Goal: Navigation & Orientation: Find specific page/section

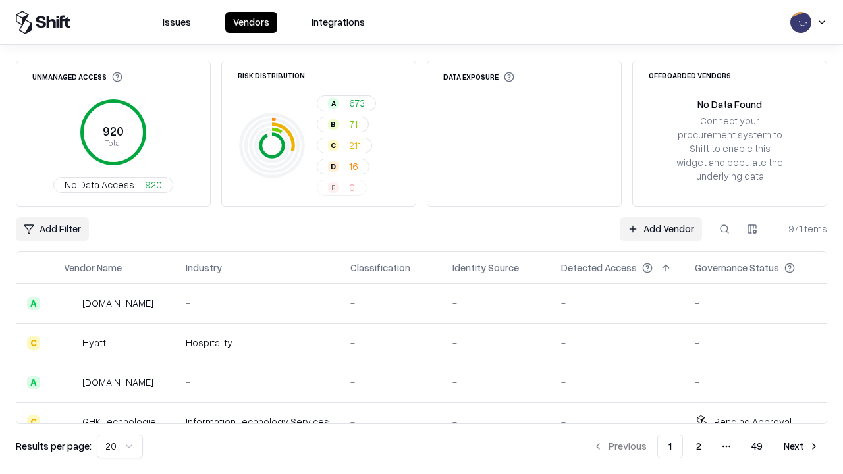
click at [120, 447] on html "Issues Vendors Integrations Unmanaged Access 920 Total No Data Access 920 Risk …" at bounding box center [421, 237] width 843 height 474
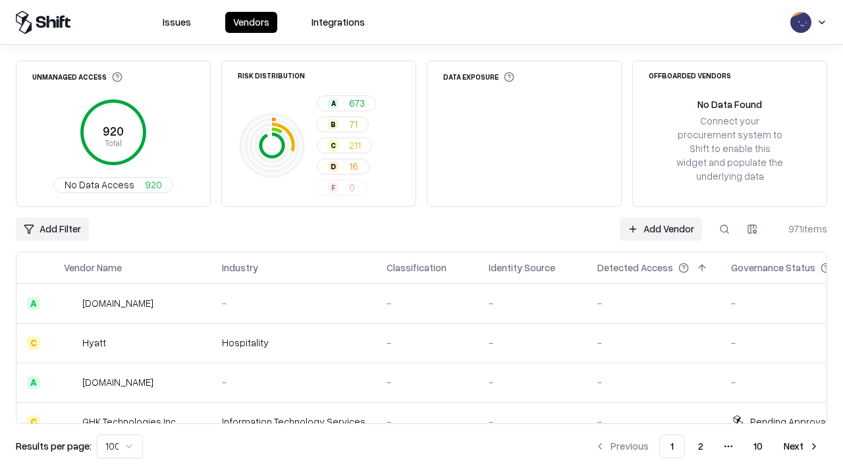
click at [802, 447] on button "Next" at bounding box center [801, 447] width 51 height 24
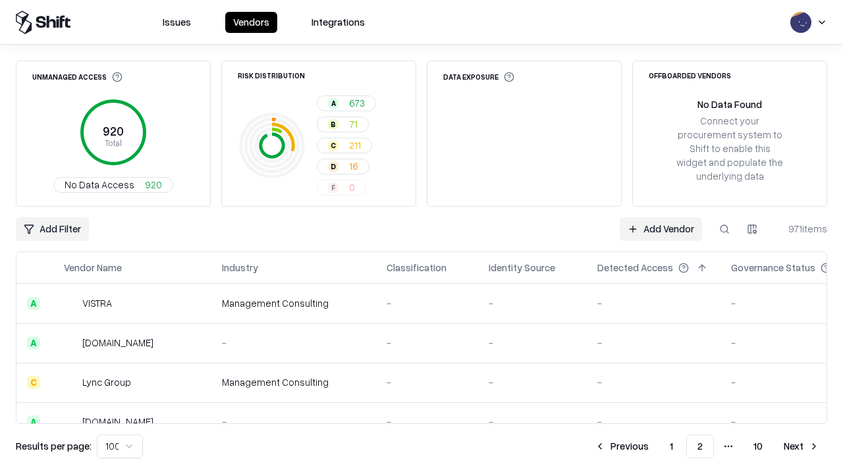
click at [802, 447] on button "Next" at bounding box center [801, 447] width 51 height 24
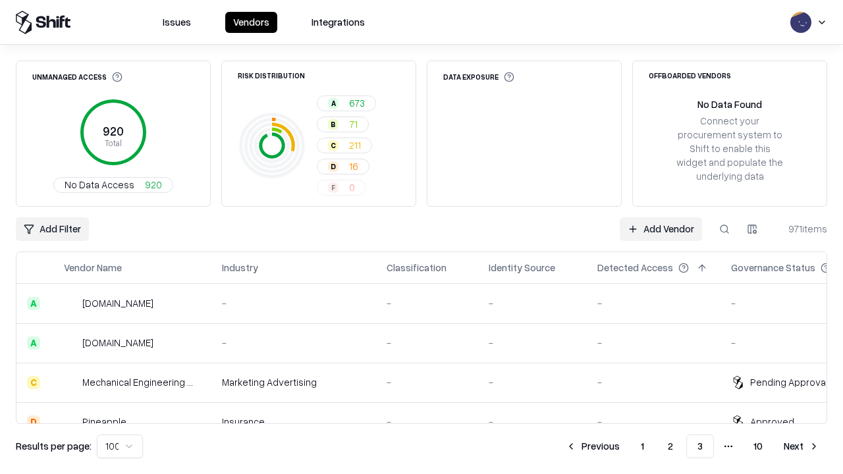
click at [802, 447] on button "Next" at bounding box center [801, 447] width 51 height 24
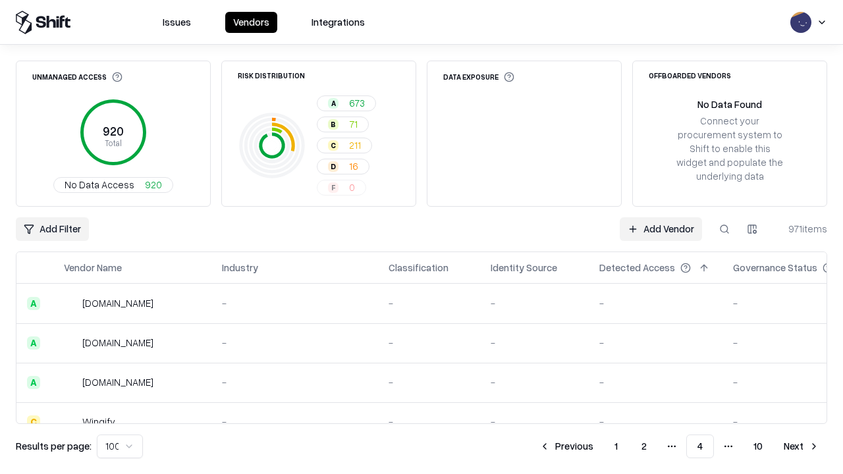
click at [802, 447] on button "Next" at bounding box center [801, 447] width 51 height 24
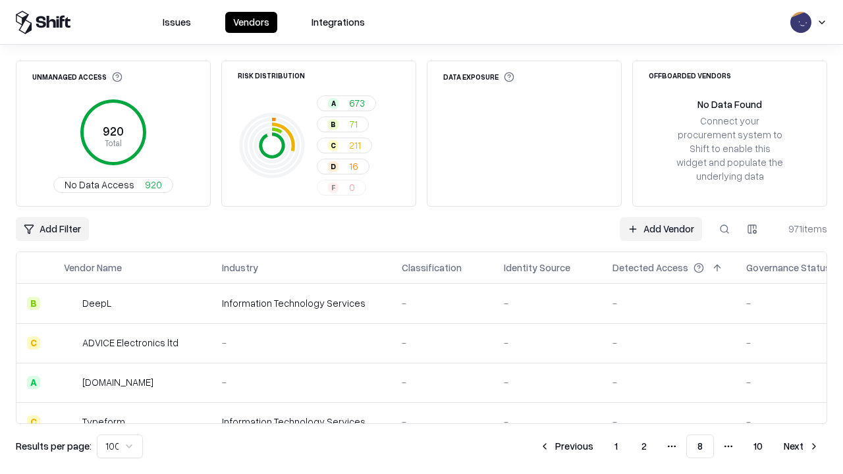
click at [802, 447] on button "Next" at bounding box center [801, 447] width 51 height 24
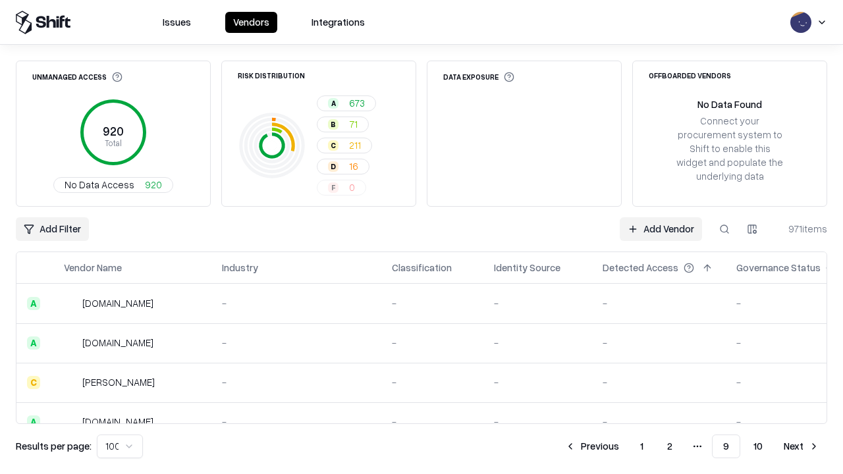
click at [802, 447] on button "Next" at bounding box center [801, 447] width 51 height 24
click at [622, 447] on button "Previous" at bounding box center [622, 447] width 70 height 24
click at [592, 447] on button "Previous" at bounding box center [592, 447] width 70 height 24
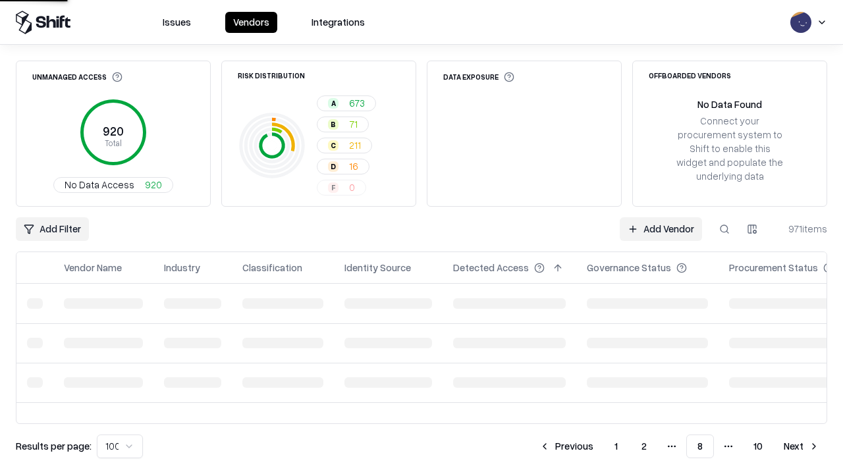
click at [567, 447] on button "Previous" at bounding box center [567, 447] width 70 height 24
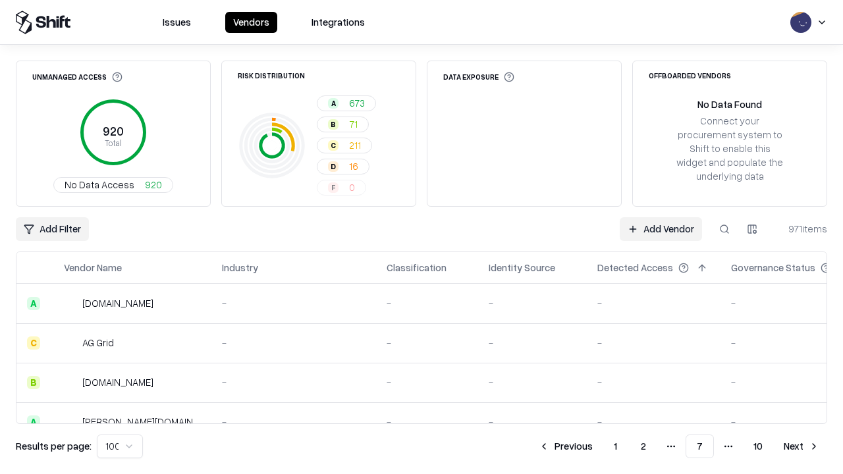
click at [566, 447] on button "Previous" at bounding box center [566, 447] width 70 height 24
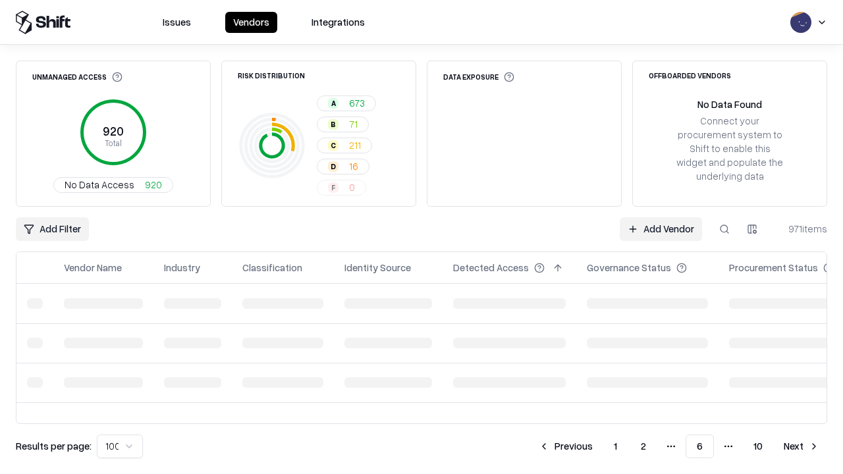
click at [566, 447] on button "Previous" at bounding box center [566, 447] width 70 height 24
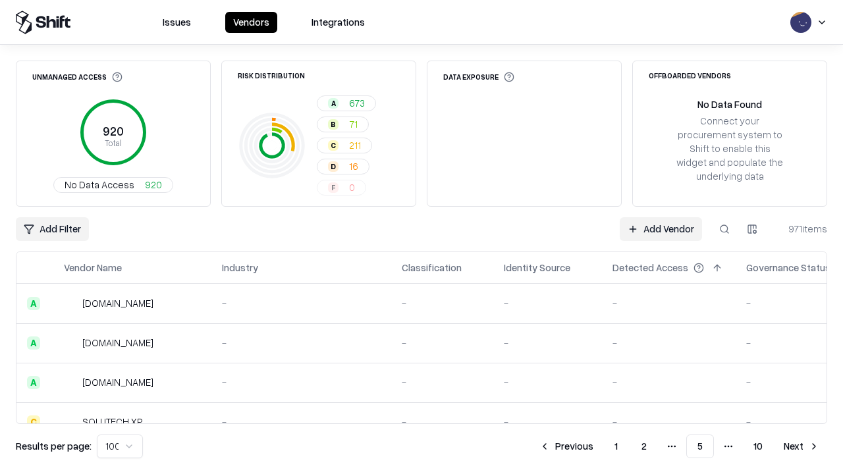
click at [567, 447] on button "Previous" at bounding box center [567, 447] width 70 height 24
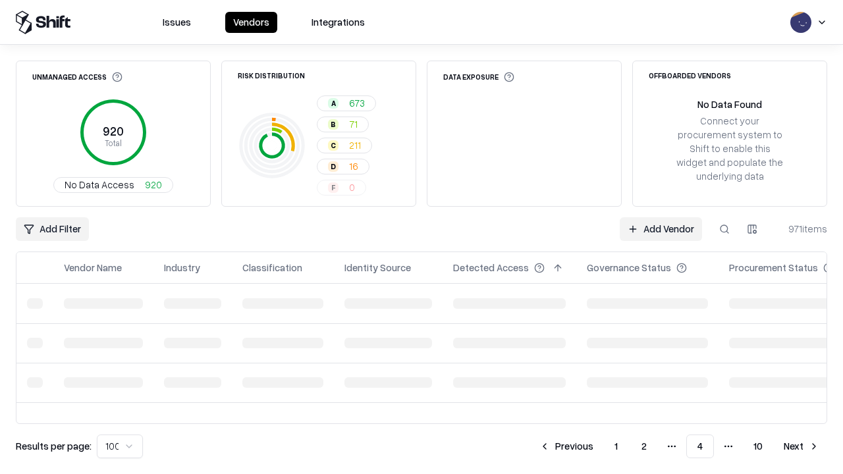
click at [567, 447] on button "Previous" at bounding box center [567, 447] width 70 height 24
